Goal: Check status: Check status

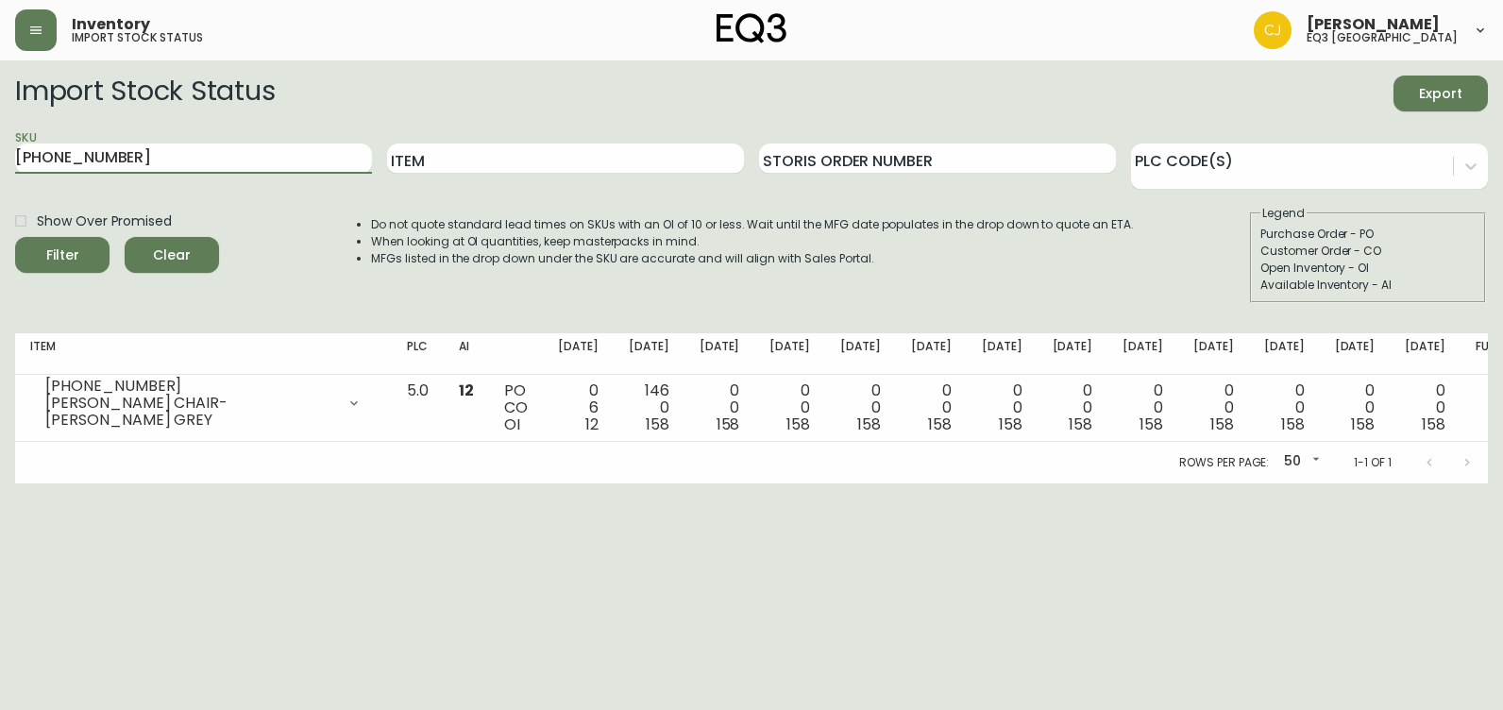
drag, startPoint x: 239, startPoint y: 160, endPoint x: 0, endPoint y: 249, distance: 255.2
click at [0, 249] on html "Inventory import stock status [PERSON_NAME] eq3 [GEOGRAPHIC_DATA] Import Stock …" at bounding box center [751, 241] width 1503 height 483
paste input "[PHONE_NUMBER]"
click at [15, 237] on button "Filter" at bounding box center [62, 255] width 94 height 36
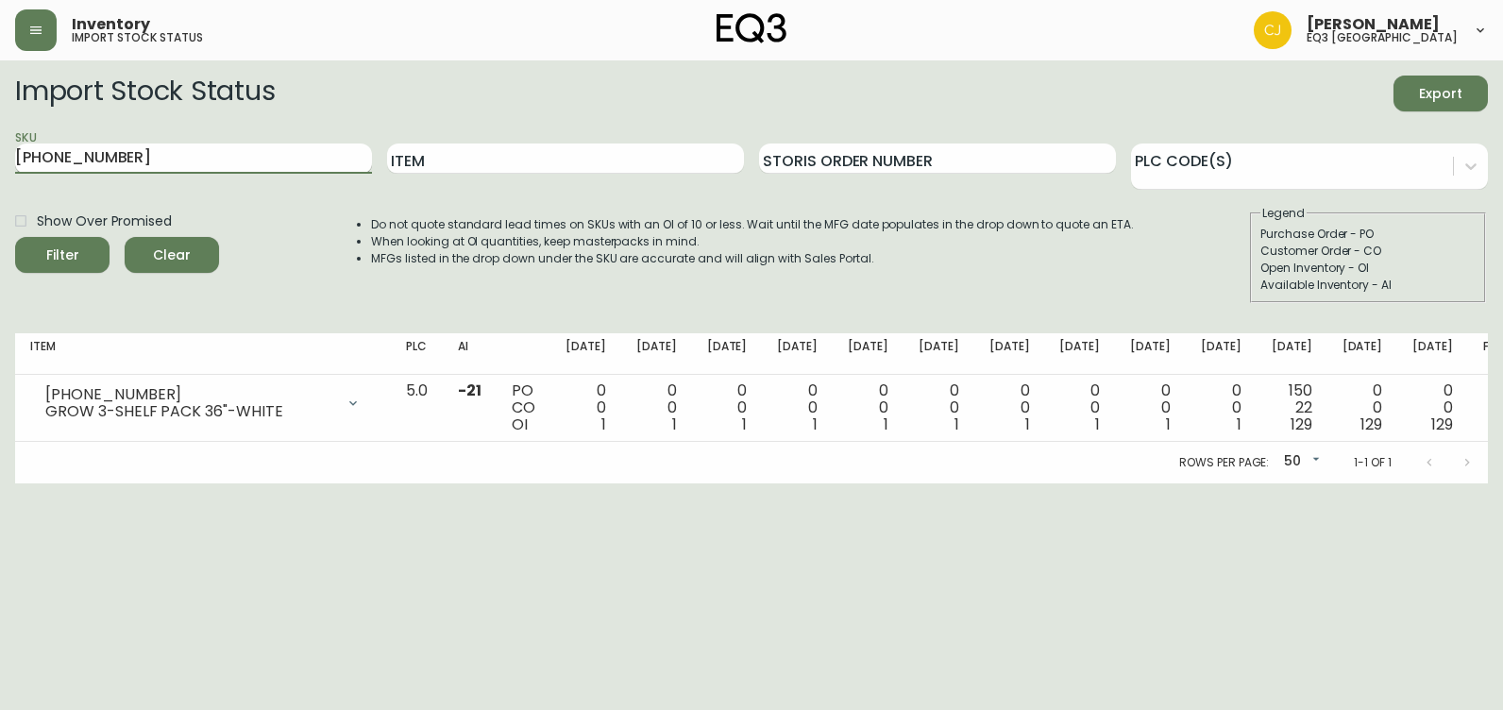
click at [200, 161] on input "[PHONE_NUMBER]" at bounding box center [193, 159] width 357 height 30
click at [0, 156] on html "Inventory import stock status [PERSON_NAME] eq3 [GEOGRAPHIC_DATA] Import Stock …" at bounding box center [751, 241] width 1503 height 483
paste input "3180-240-8-A"
click at [15, 237] on button "Filter" at bounding box center [62, 255] width 94 height 36
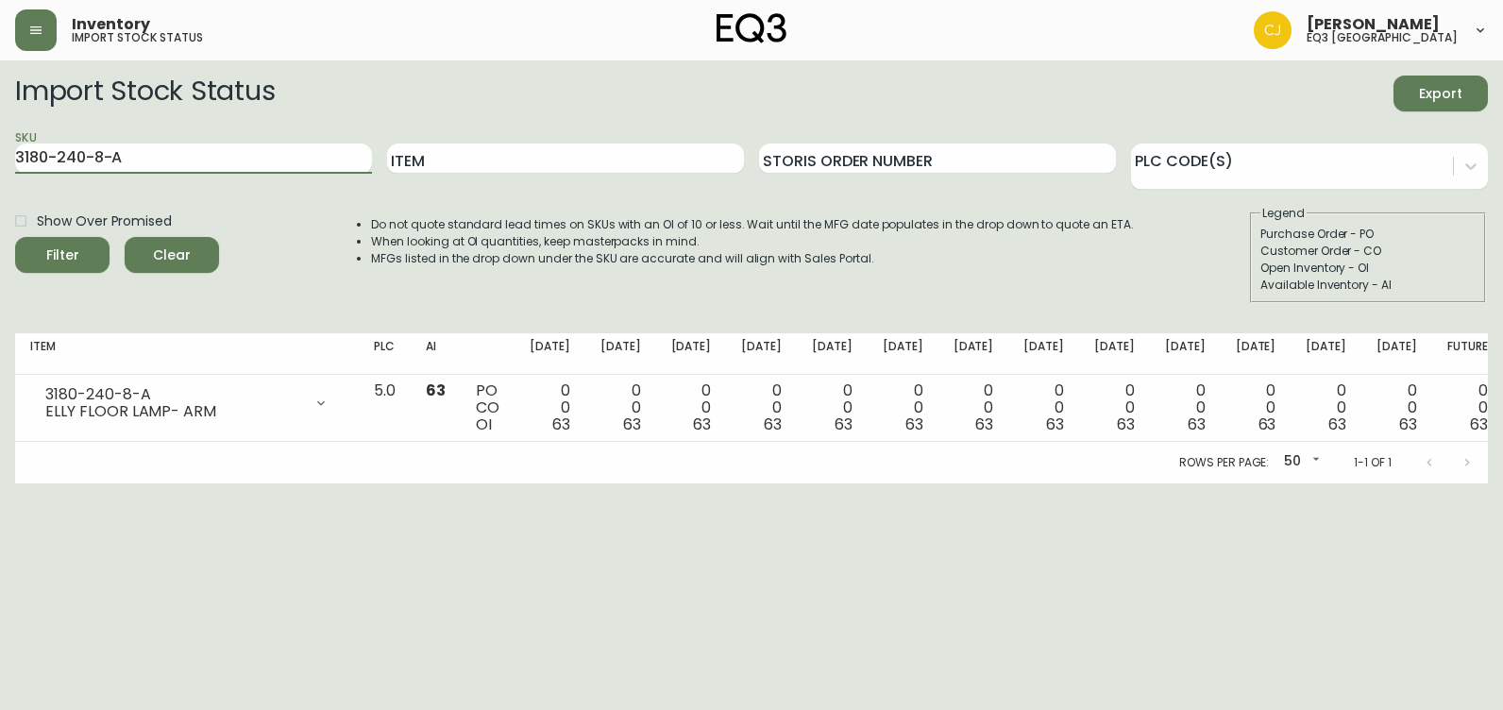
drag, startPoint x: -4, startPoint y: 146, endPoint x: 0, endPoint y: 127, distance: 20.2
click at [0, 139] on html "Inventory import stock status [PERSON_NAME] eq3 [GEOGRAPHIC_DATA] Import Stock …" at bounding box center [751, 241] width 1503 height 483
paste input "0-B"
type input "3180-240-0-B"
click at [15, 237] on button "Filter" at bounding box center [62, 255] width 94 height 36
